Goal: Task Accomplishment & Management: Complete application form

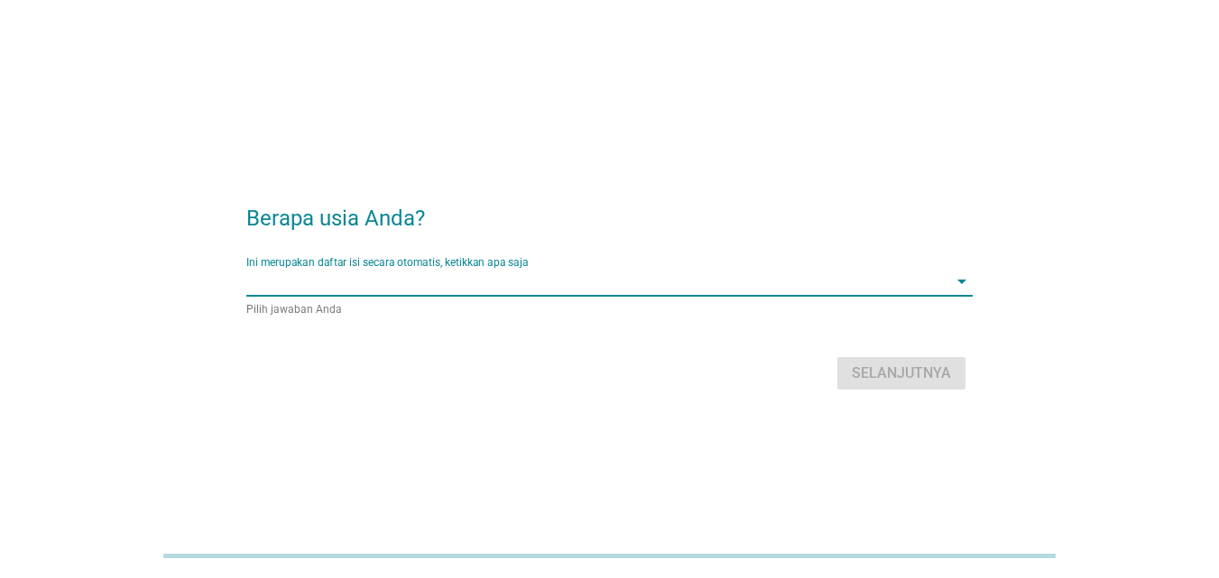
click at [544, 275] on input "Ini merupakan daftar isi secara otomatis, ketikkan apa saja" at bounding box center [596, 281] width 701 height 29
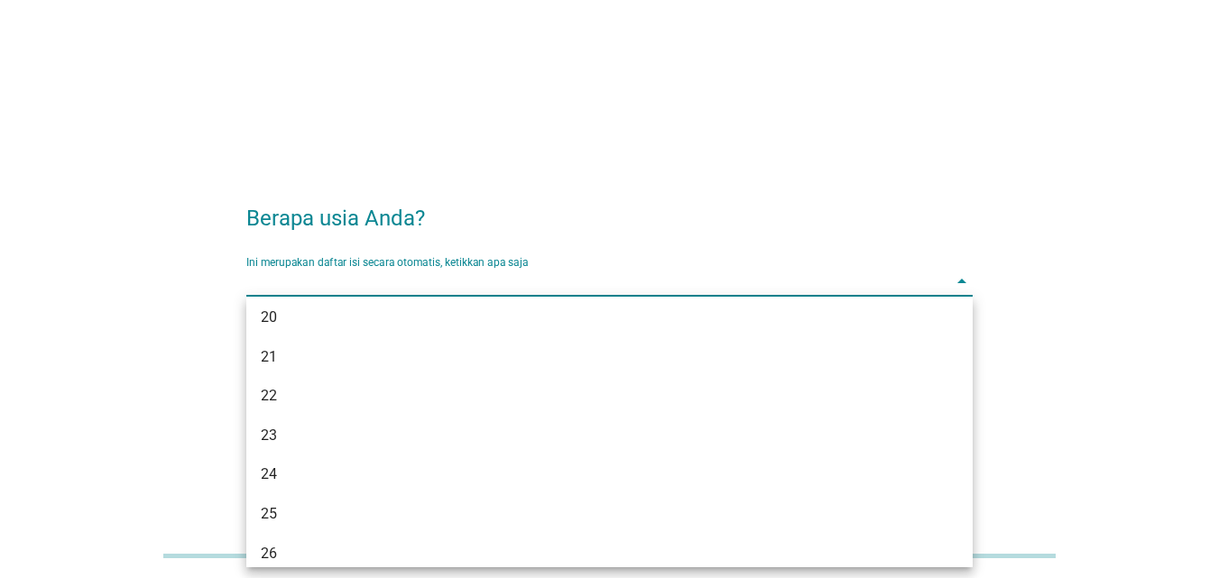
scroll to position [109, 0]
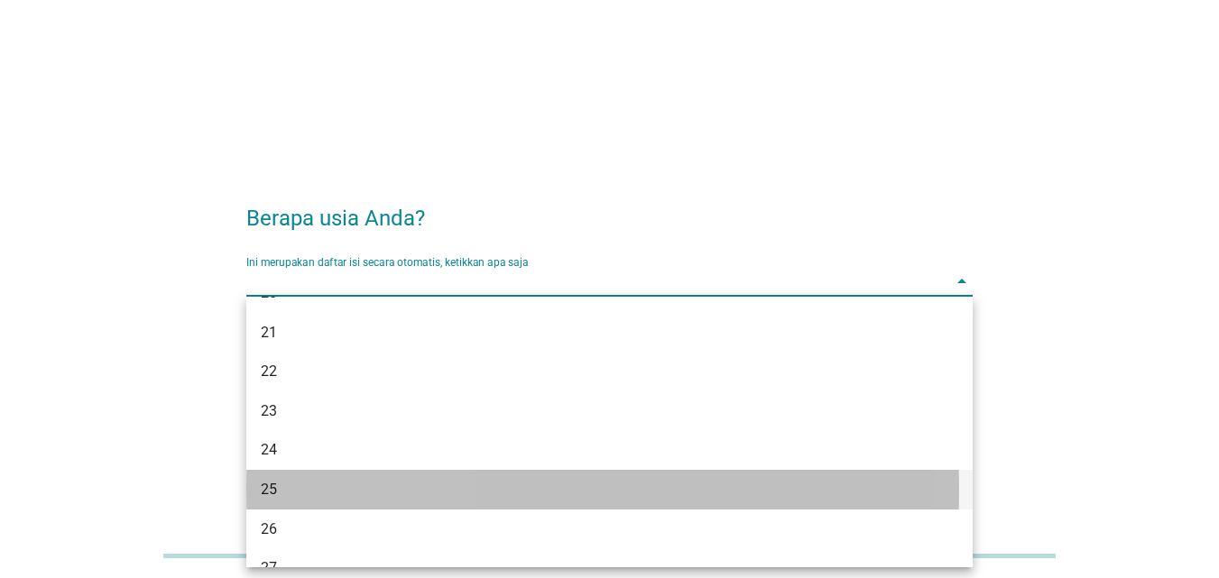
click at [321, 497] on div "25" at bounding box center [581, 490] width 640 height 22
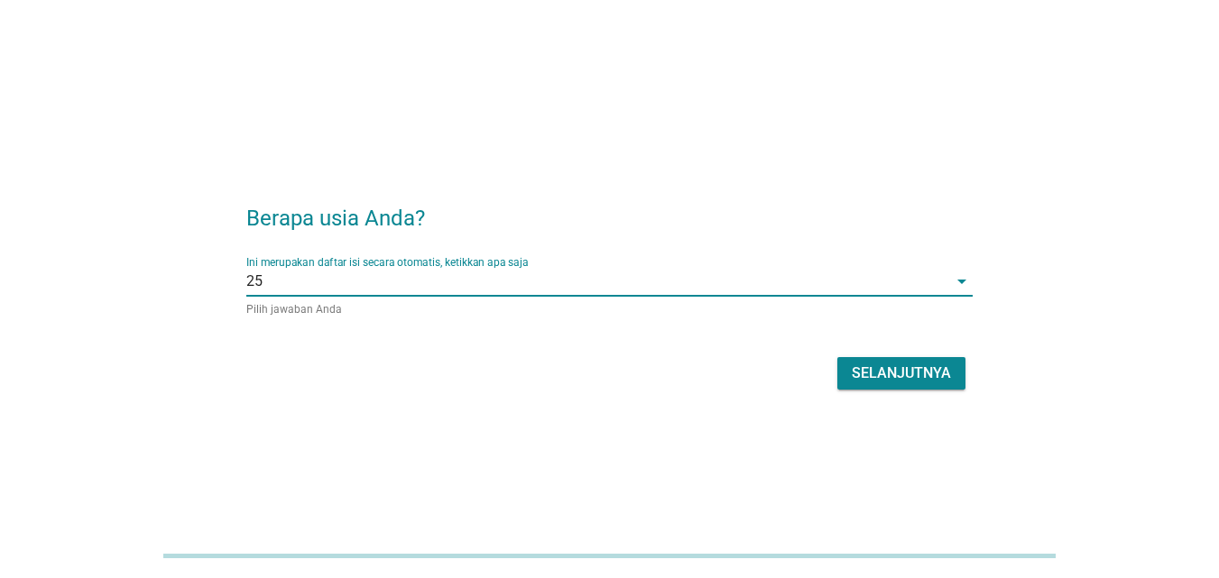
click at [908, 357] on button "Selanjutnya" at bounding box center [901, 373] width 128 height 32
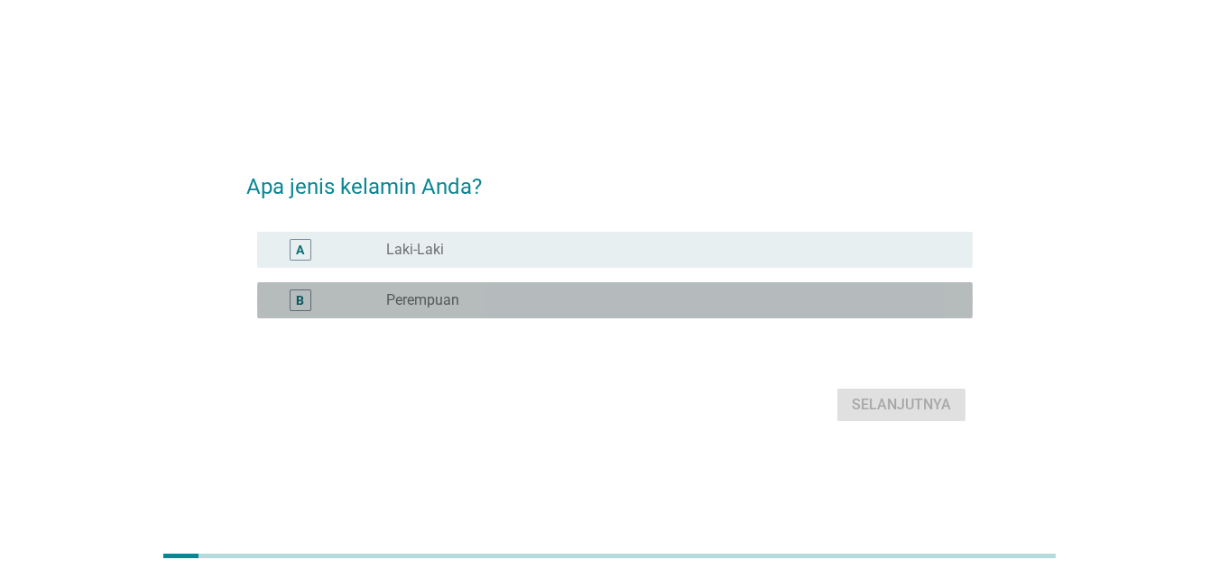
click at [699, 308] on div "radio_button_unchecked Perempuan" at bounding box center [665, 300] width 558 height 18
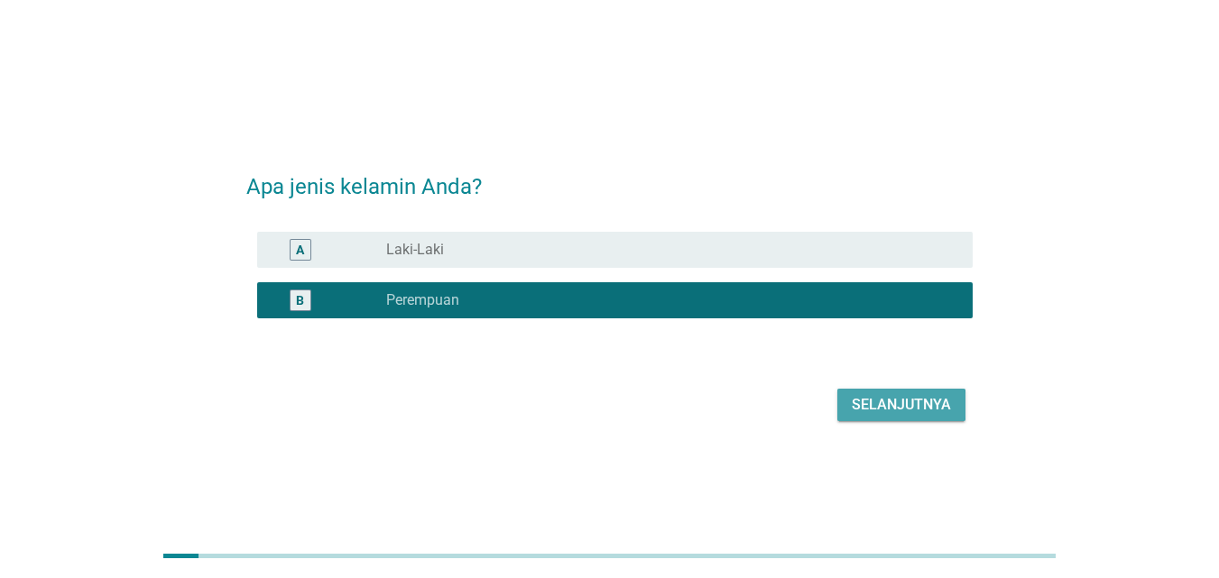
click at [899, 402] on div "Selanjutnya" at bounding box center [901, 405] width 99 height 22
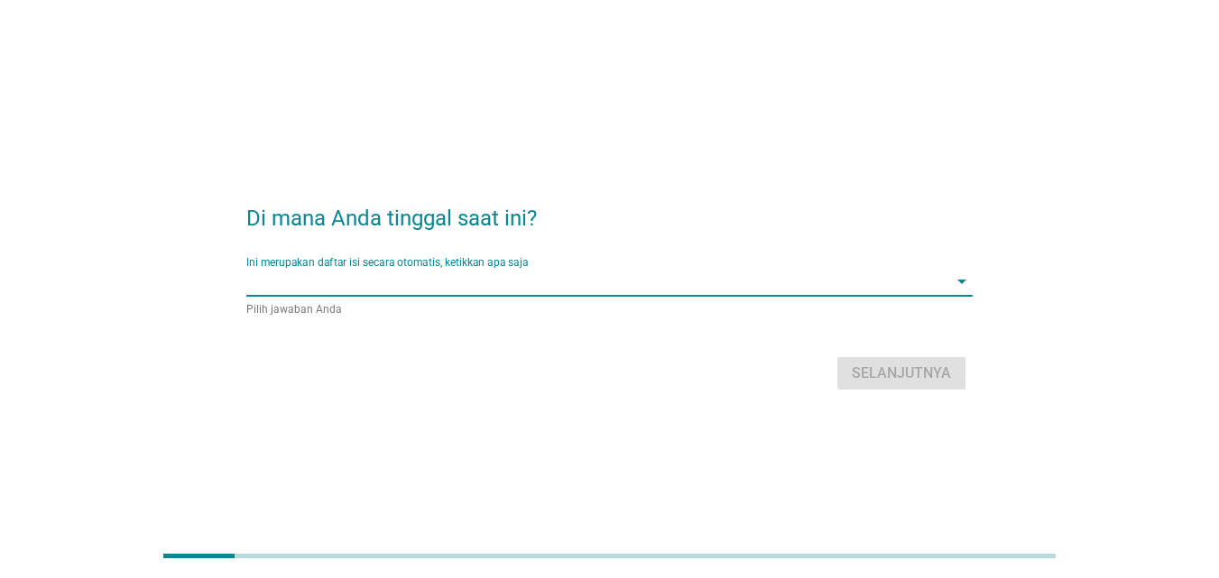
click at [742, 272] on input "Ini merupakan daftar isi secara otomatis, ketikkan apa saja" at bounding box center [596, 281] width 701 height 29
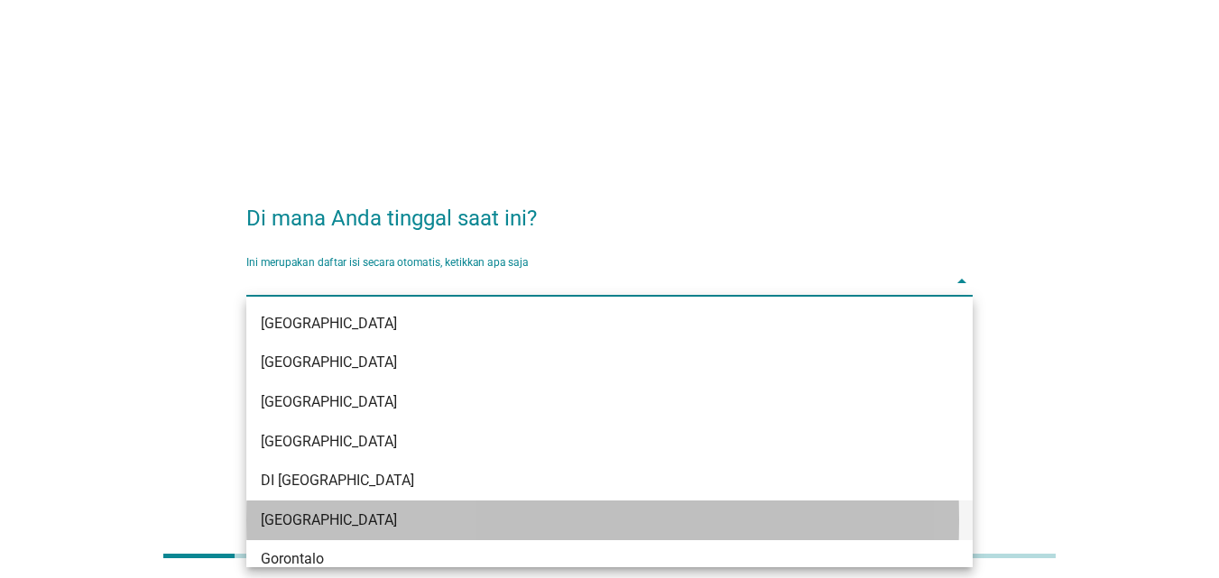
click at [468, 530] on div "[GEOGRAPHIC_DATA]" at bounding box center [581, 521] width 640 height 22
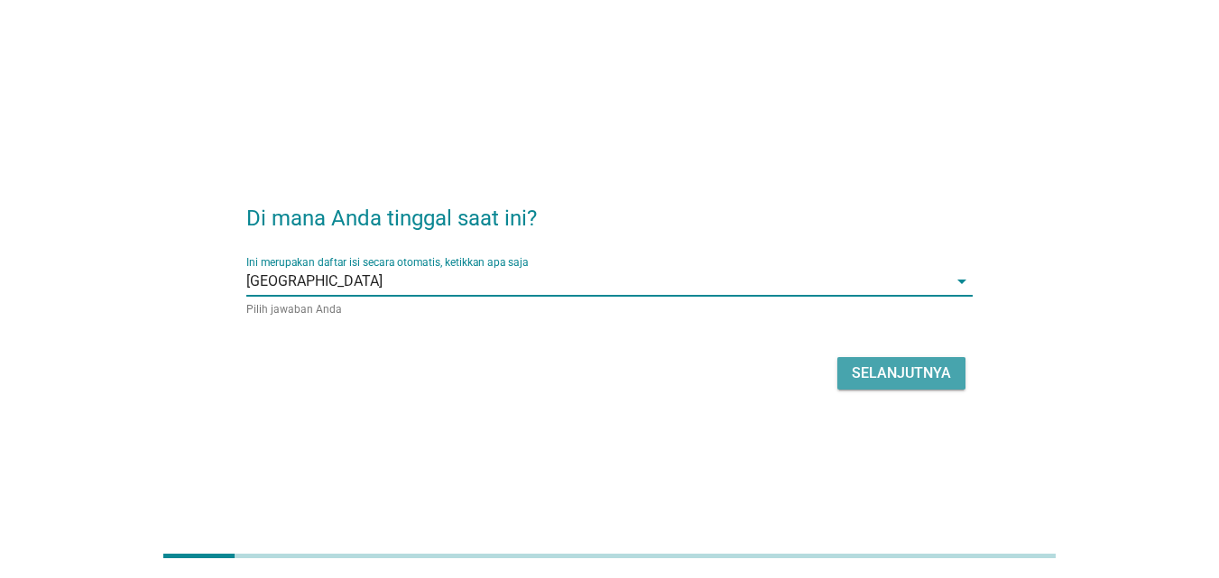
click at [944, 360] on button "Selanjutnya" at bounding box center [901, 373] width 128 height 32
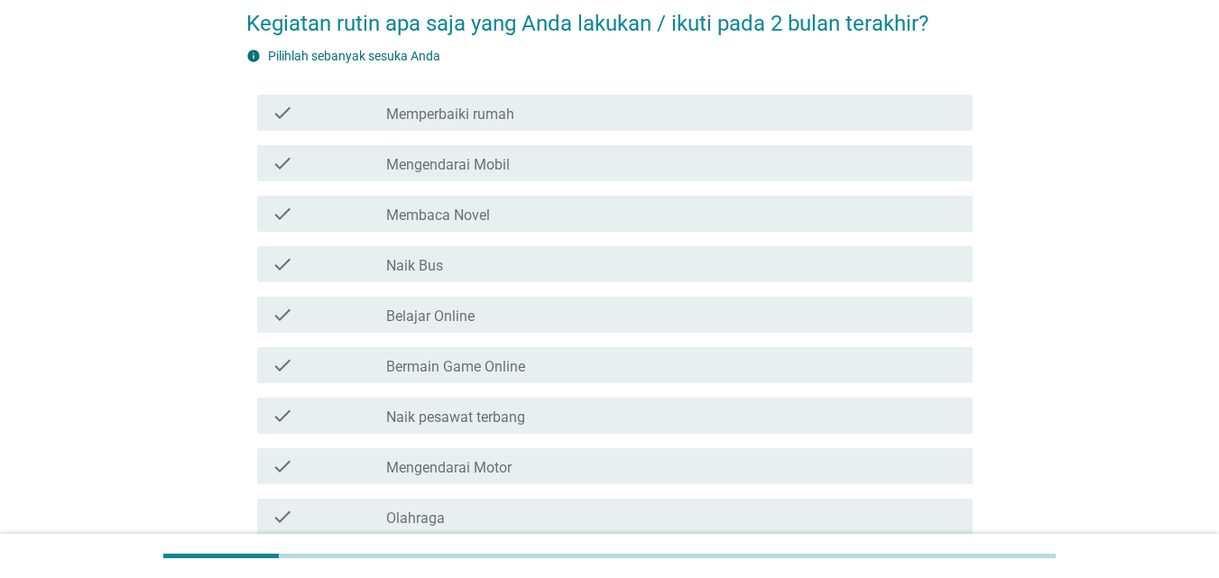
scroll to position [147, 0]
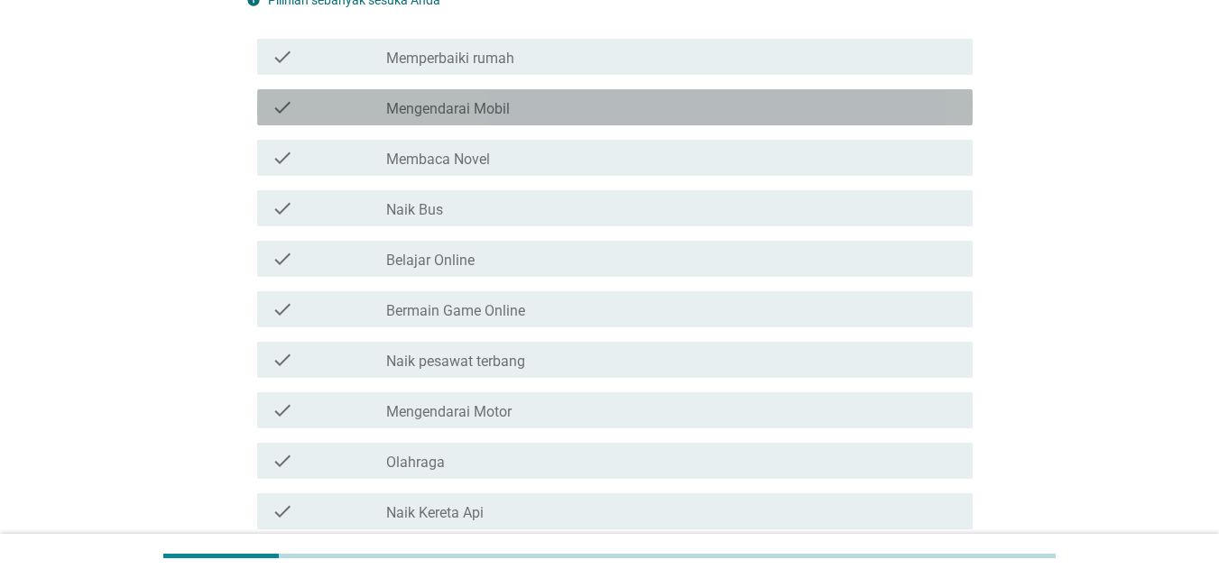
click at [537, 113] on div "check_box_outline_blank Mengendarai Mobil" at bounding box center [672, 108] width 572 height 22
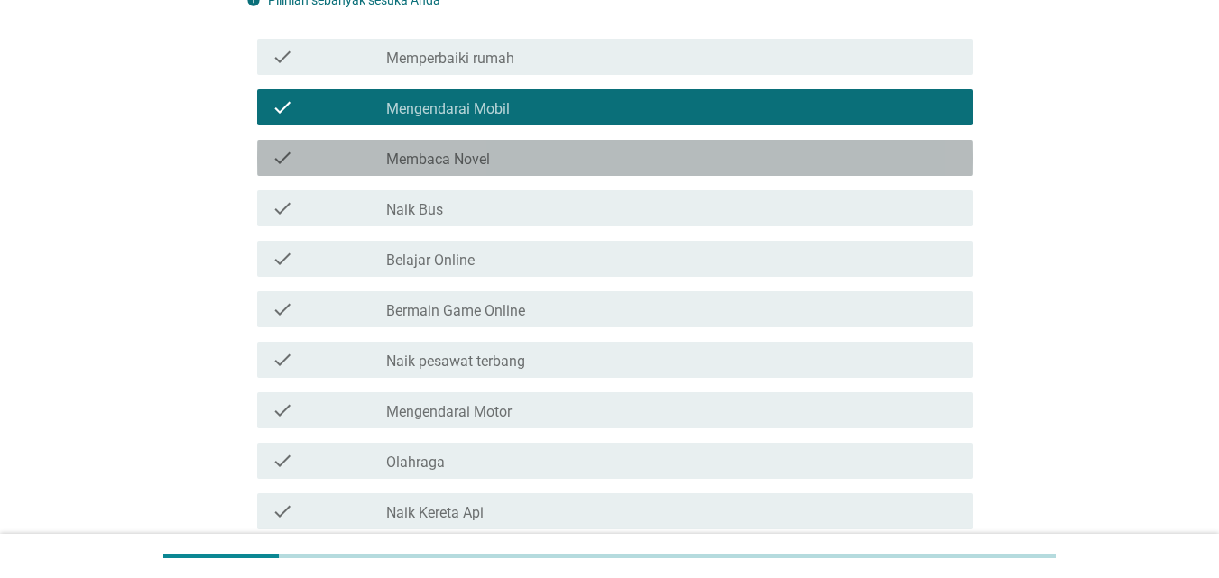
click at [478, 154] on label "Membaca Novel" at bounding box center [438, 160] width 104 height 18
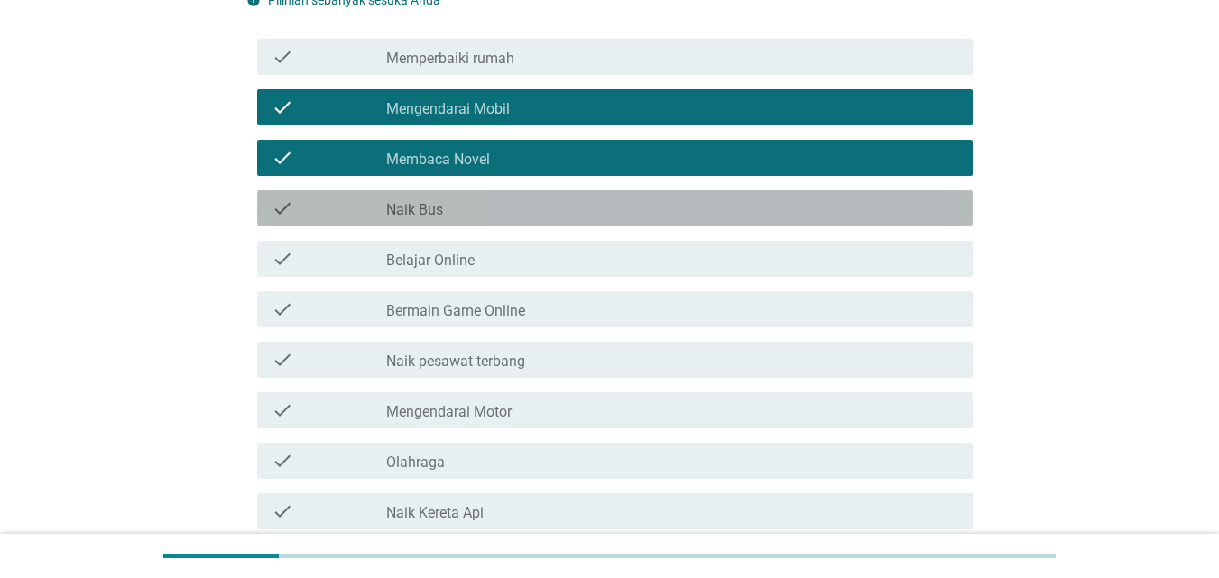
click at [482, 225] on div "check check_box_outline_blank Naik Bus" at bounding box center [615, 208] width 716 height 36
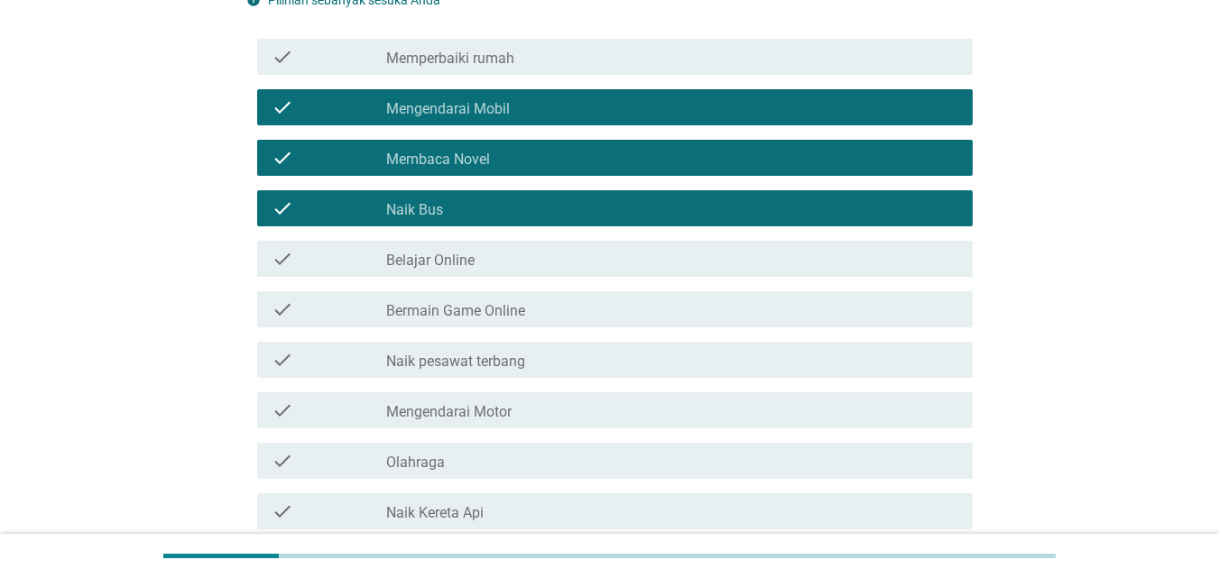
scroll to position [305, 0]
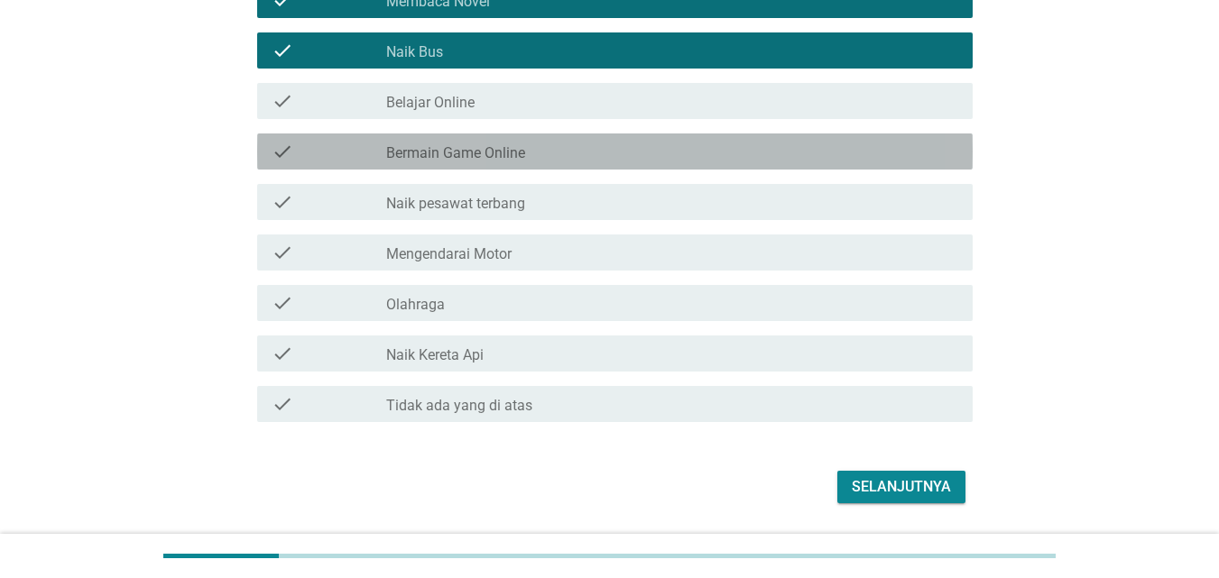
click at [577, 162] on div "check check_box_outline_blank Bermain Game Online" at bounding box center [615, 152] width 716 height 36
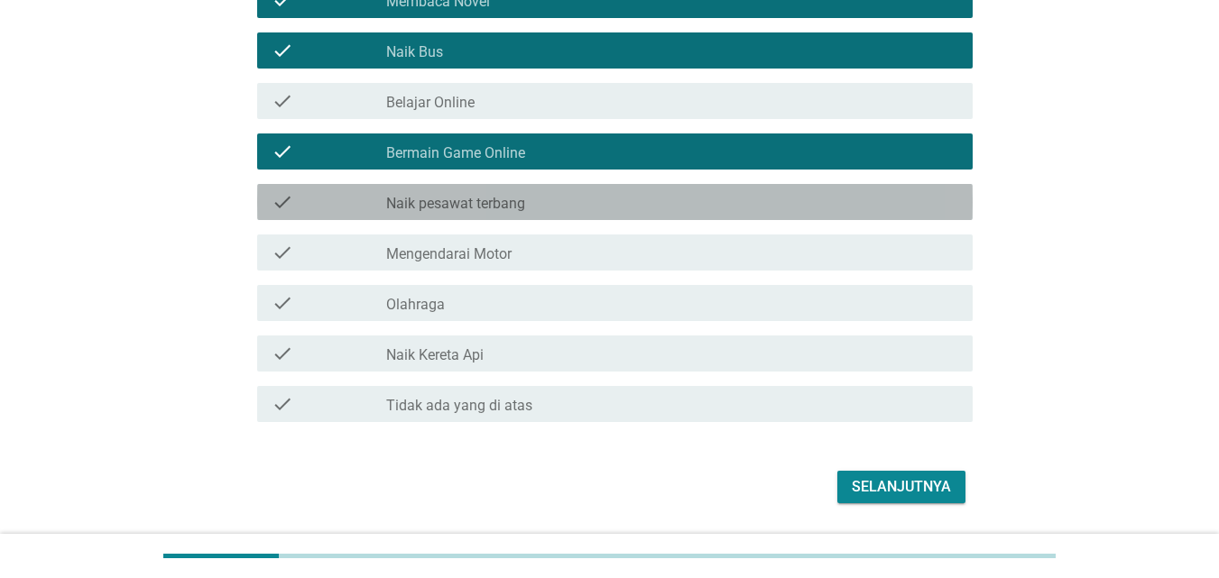
click at [535, 206] on div "check_box_outline_blank Naik pesawat terbang" at bounding box center [672, 202] width 572 height 22
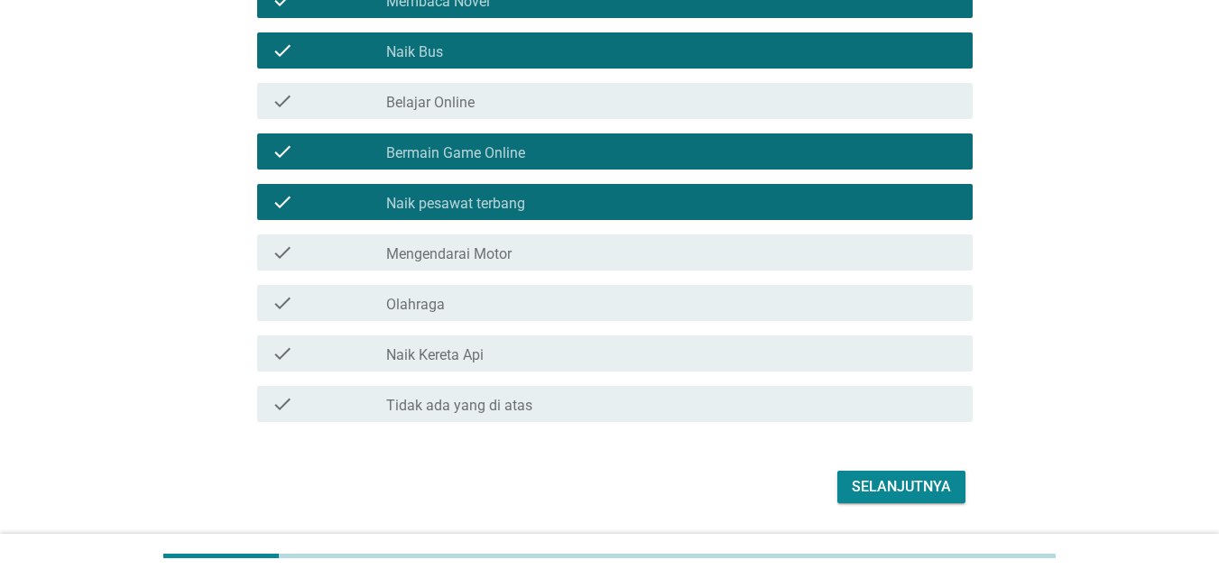
click at [496, 249] on label "Mengendarai Motor" at bounding box center [448, 254] width 125 height 18
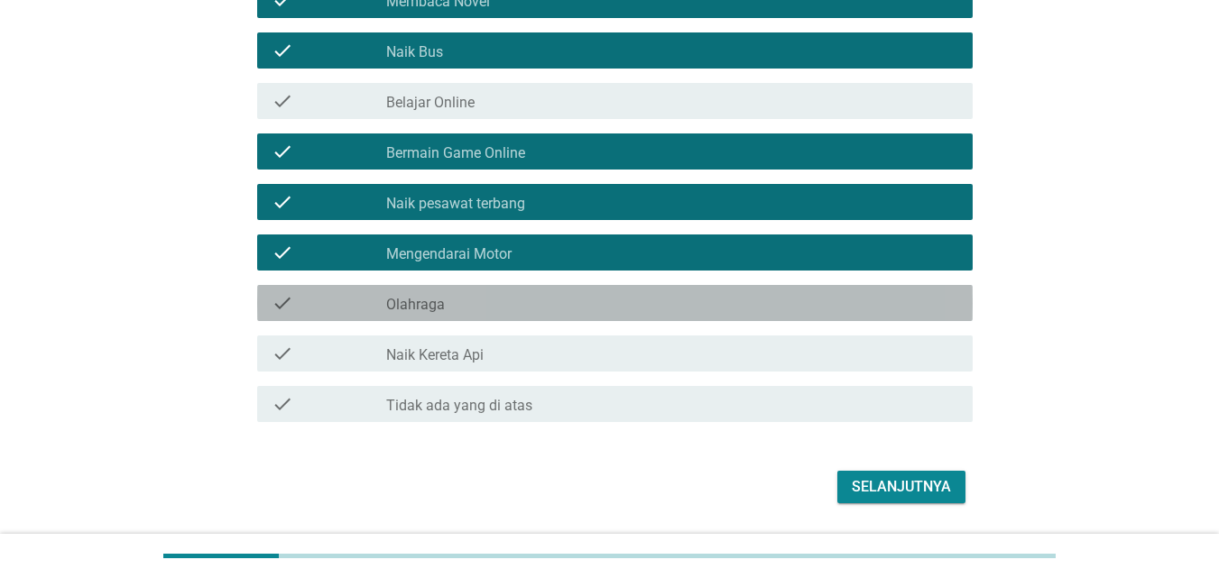
click at [437, 309] on label "Olahraga" at bounding box center [415, 305] width 59 height 18
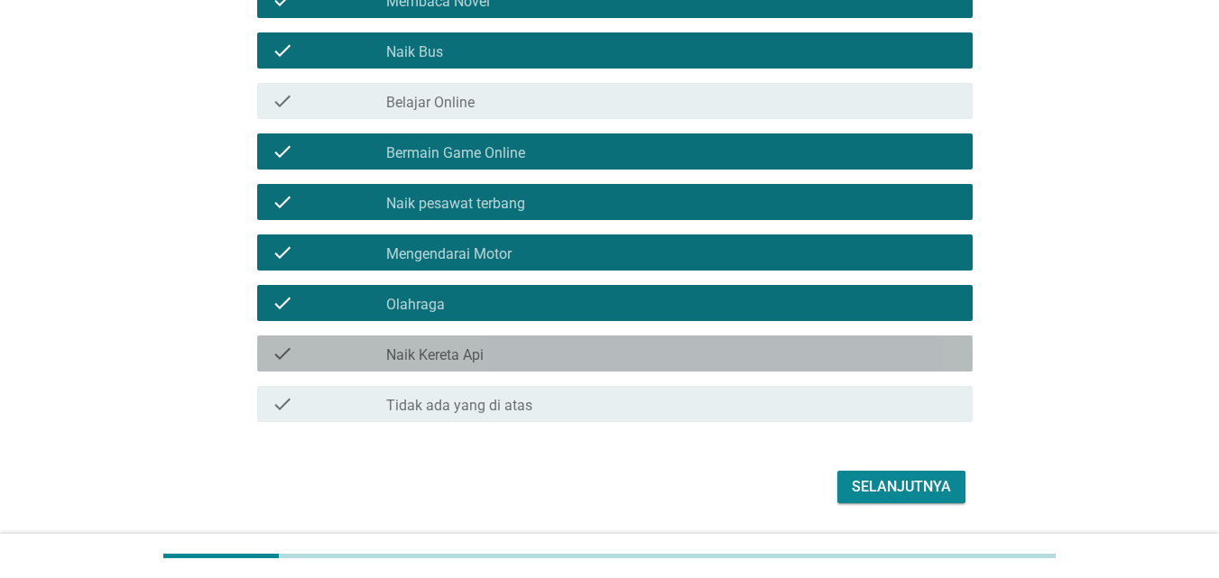
click at [482, 347] on label "Naik Kereta Api" at bounding box center [434, 356] width 97 height 18
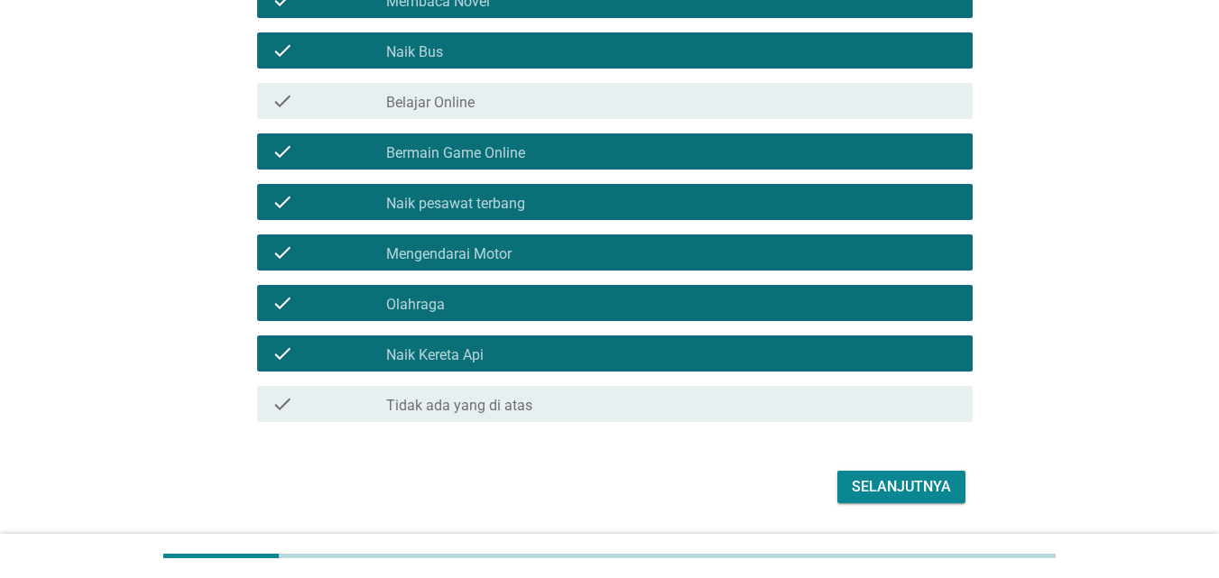
click at [871, 478] on div "Selanjutnya" at bounding box center [901, 487] width 99 height 22
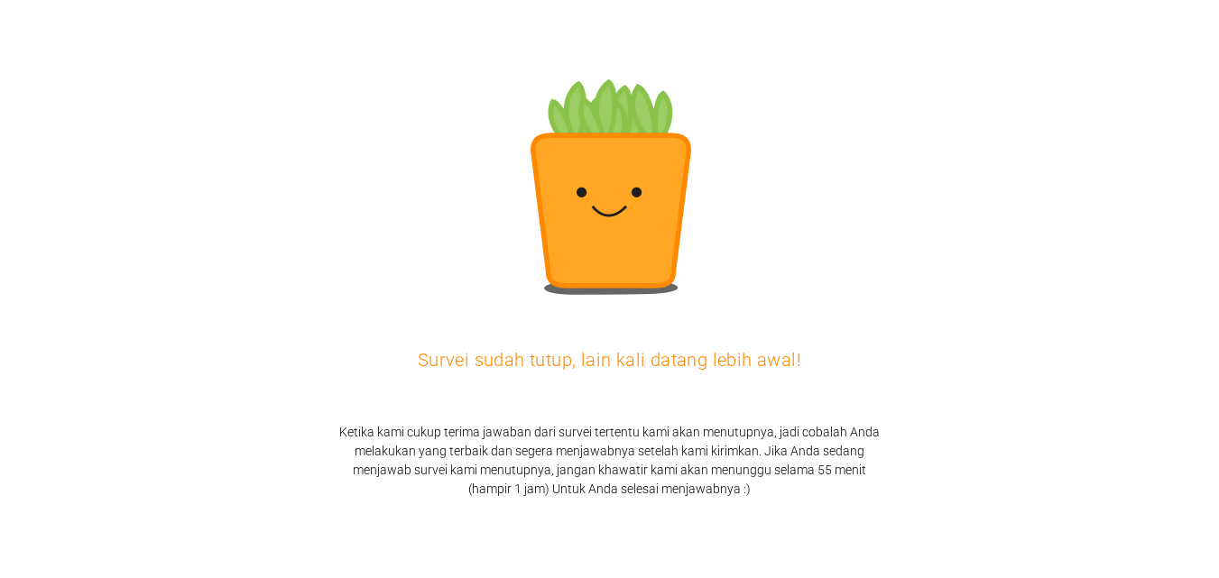
scroll to position [0, 0]
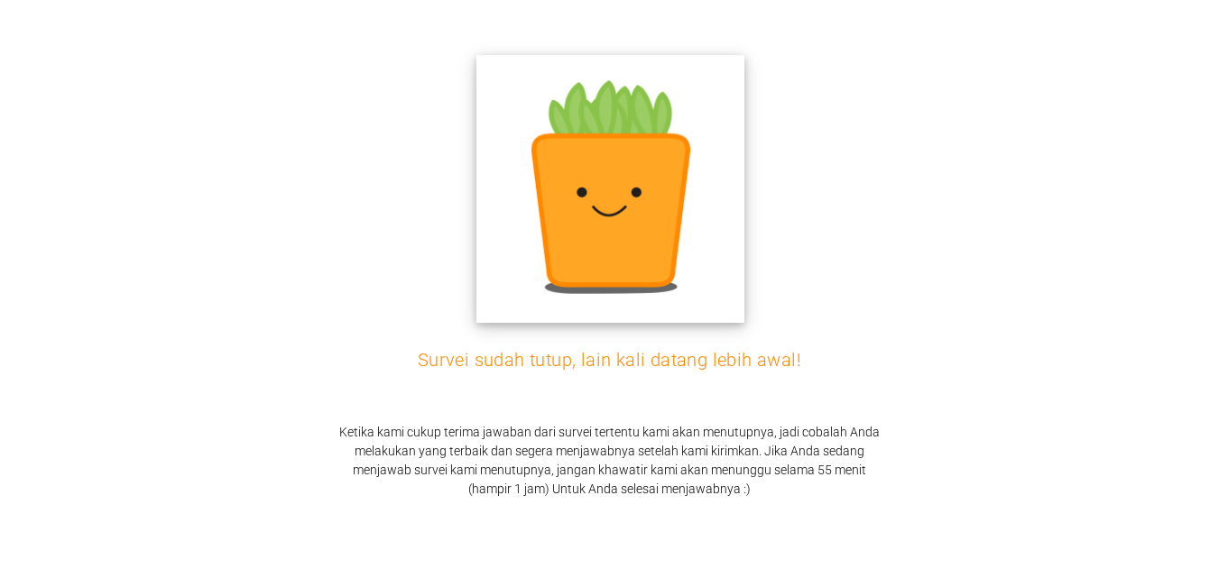
drag, startPoint x: 762, startPoint y: 159, endPoint x: 631, endPoint y: 172, distance: 132.4
click at [631, 172] on div "Survei sudah tutup, lain kali datang lebih awal! Ketika kami cukup terima jawab…" at bounding box center [609, 289] width 1219 height 578
click at [631, 172] on img at bounding box center [610, 188] width 268 height 268
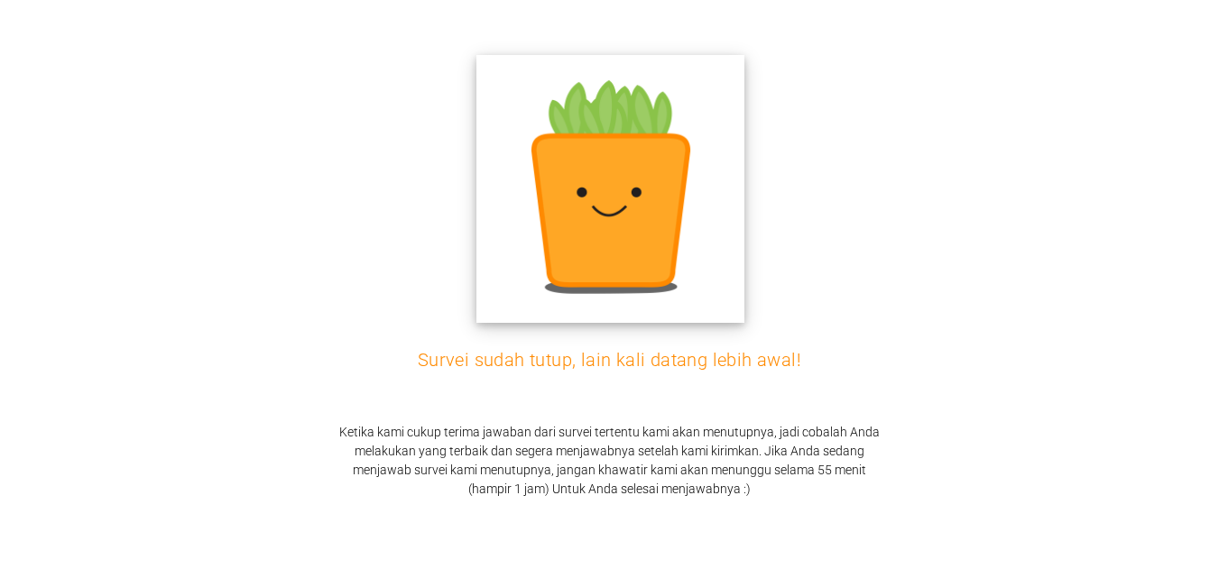
click at [631, 172] on img at bounding box center [610, 188] width 268 height 268
